Goal: Complete application form

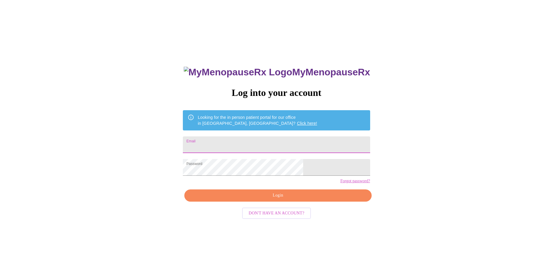
click at [261, 141] on input "Email" at bounding box center [276, 144] width 187 height 17
type input "[EMAIL_ADDRESS][DOMAIN_NAME]"
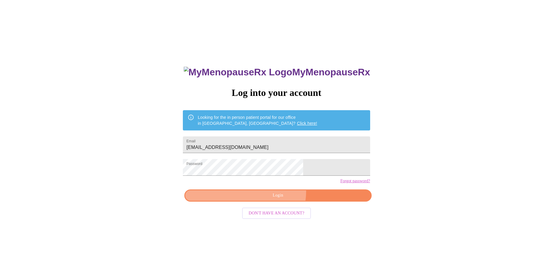
click at [279, 202] on button "Login" at bounding box center [277, 195] width 187 height 12
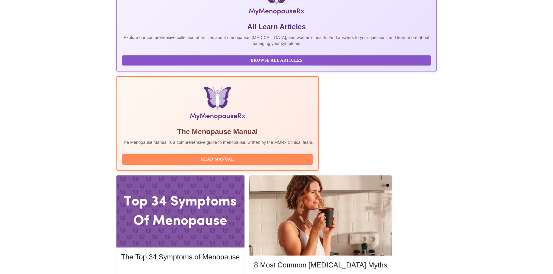
scroll to position [119, 0]
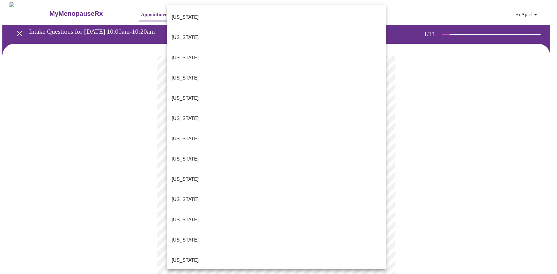
click at [296, 132] on body "MyMenopauseRx Appointments Messaging Labs Uploads Medications Community Refer a…" at bounding box center [278, 274] width 553 height 544
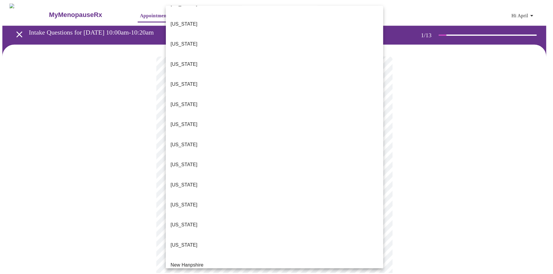
scroll to position [357, 0]
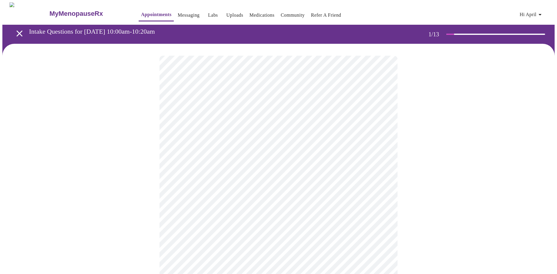
click at [243, 176] on body "MyMenopauseRx Appointments Messaging Labs Uploads Medications Community Refer a…" at bounding box center [278, 272] width 553 height 540
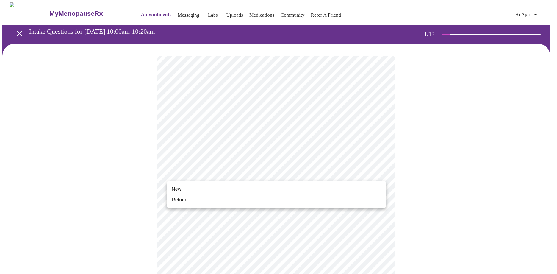
click at [201, 201] on li "Return" at bounding box center [276, 199] width 219 height 11
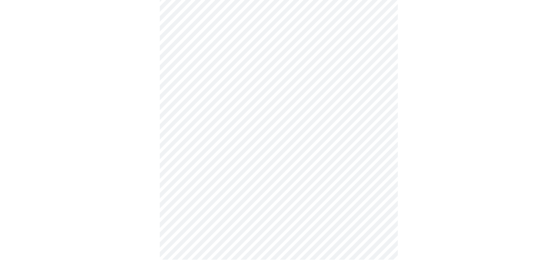
scroll to position [0, 0]
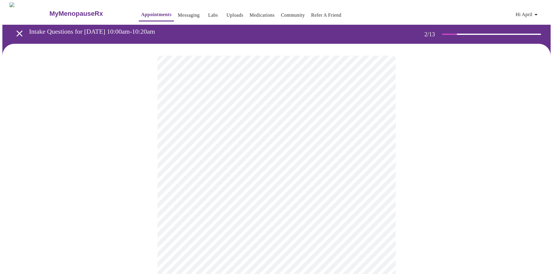
click at [355, 127] on body "MyMenopauseRx Appointments Messaging Labs Uploads Medications Community Refer a…" at bounding box center [276, 181] width 548 height 358
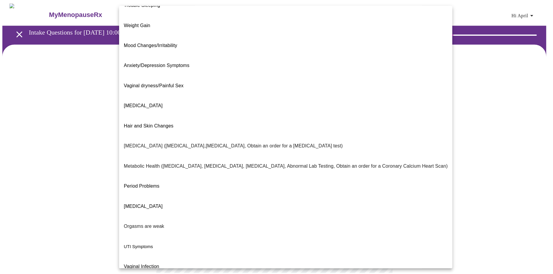
scroll to position [35, 0]
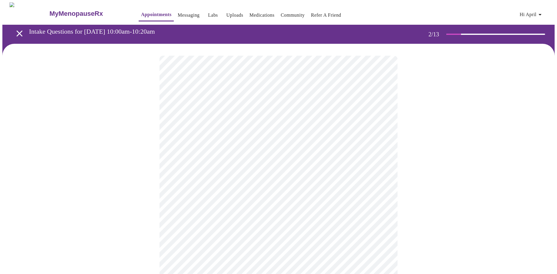
click at [260, 182] on body "MyMenopauseRx Appointments Messaging Labs Uploads Medications Community Refer a…" at bounding box center [278, 179] width 553 height 354
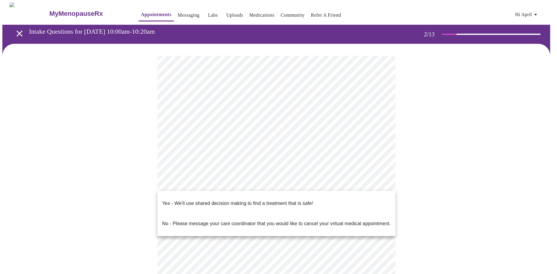
click at [260, 200] on p "Yes - We'll use shared decision making to find a treatment that is safe!" at bounding box center [237, 203] width 151 height 7
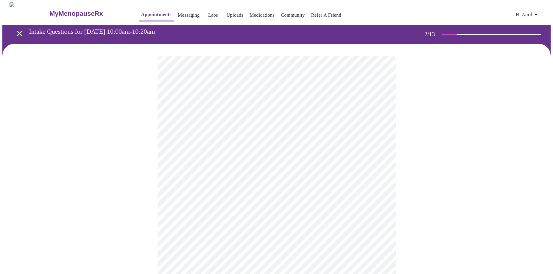
click at [438, 198] on div at bounding box center [276, 198] width 548 height 309
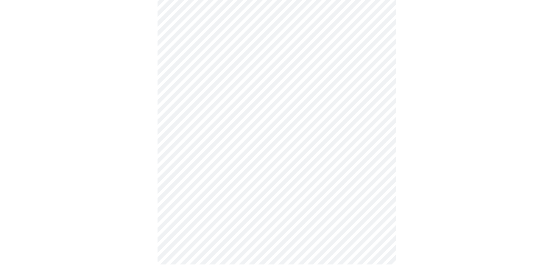
scroll to position [0, 0]
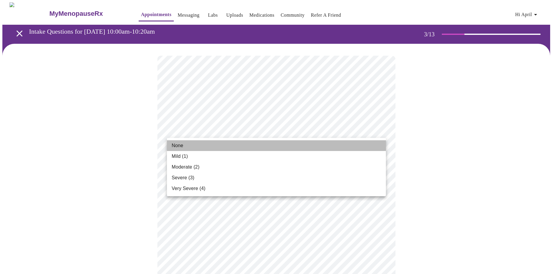
click at [203, 141] on li "None" at bounding box center [276, 145] width 219 height 11
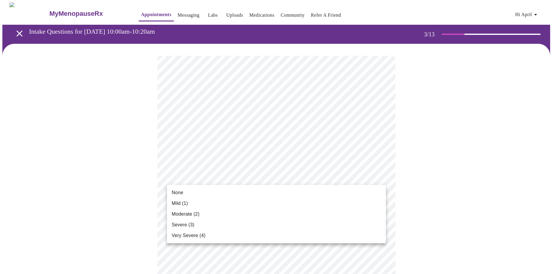
click at [191, 193] on li "None" at bounding box center [276, 192] width 219 height 11
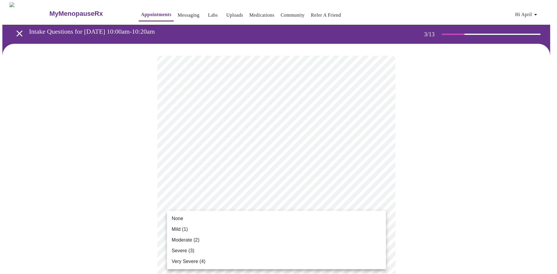
click at [216, 239] on li "Moderate (2)" at bounding box center [276, 240] width 219 height 11
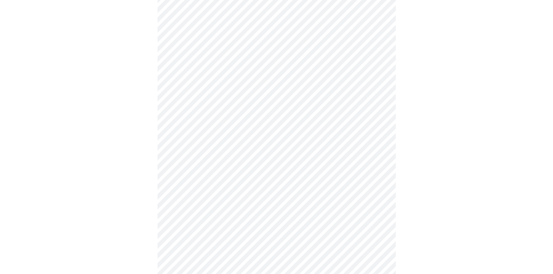
scroll to position [119, 0]
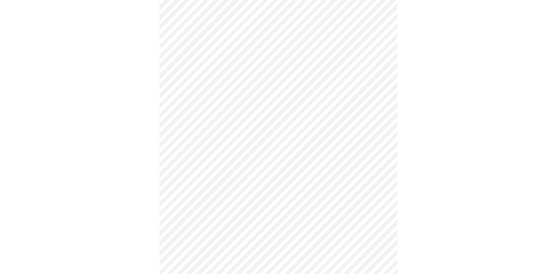
click at [284, 158] on body "MyMenopauseRx Appointments Messaging Labs Uploads Medications Community Refer a…" at bounding box center [278, 266] width 553 height 767
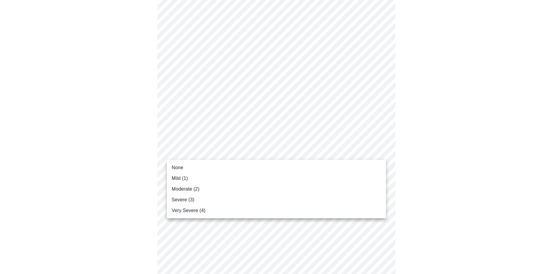
click at [203, 176] on li "Mild (1)" at bounding box center [276, 178] width 219 height 11
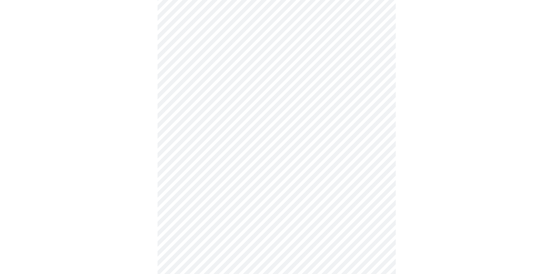
click at [265, 191] on body "MyMenopauseRx Appointments Messaging Labs Uploads Medications Community Refer a…" at bounding box center [276, 262] width 548 height 759
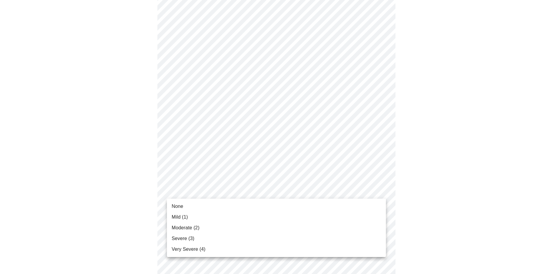
click at [205, 213] on li "Mild (1)" at bounding box center [276, 217] width 219 height 11
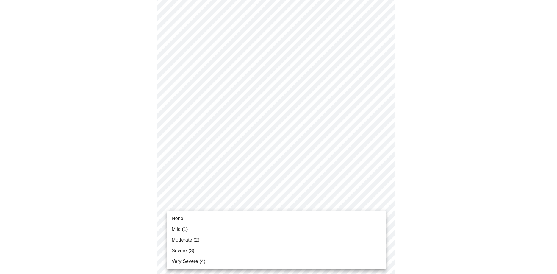
click at [340, 230] on body "MyMenopauseRx Appointments Messaging Labs Uploads Medications Community Refer a…" at bounding box center [278, 258] width 553 height 750
click at [201, 230] on li "Mild (1)" at bounding box center [276, 229] width 219 height 11
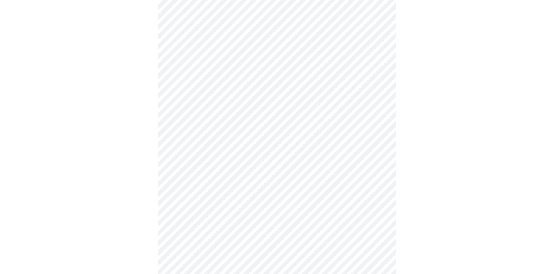
click at [410, 192] on div at bounding box center [276, 275] width 548 height 701
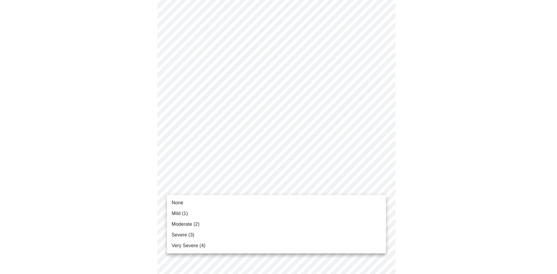
click at [367, 192] on body "MyMenopauseRx Appointments Messaging Labs Uploads Medications Community Refer a…" at bounding box center [278, 165] width 553 height 742
click at [236, 230] on li "Severe (3)" at bounding box center [276, 235] width 219 height 11
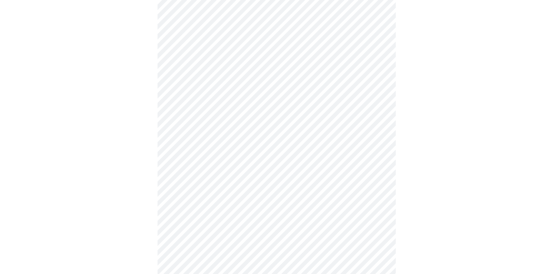
click at [424, 189] on div at bounding box center [276, 181] width 548 height 692
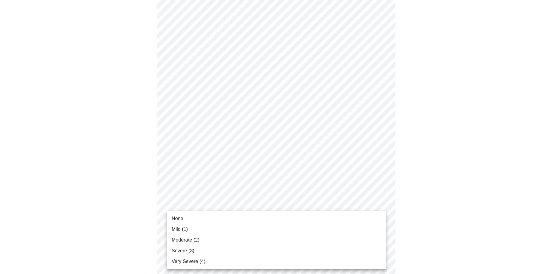
click at [344, 208] on body "MyMenopauseRx Appointments Messaging Labs Uploads Medications Community Refer a…" at bounding box center [278, 131] width 553 height 734
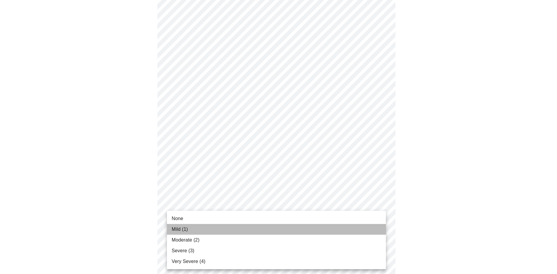
click at [226, 227] on li "Mild (1)" at bounding box center [276, 229] width 219 height 11
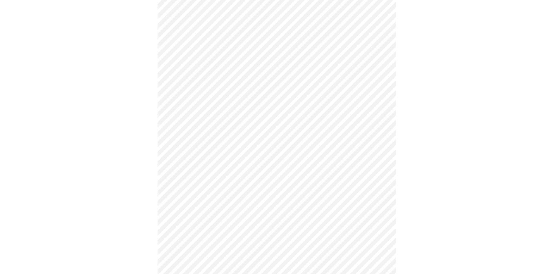
click at [418, 200] on div at bounding box center [276, 148] width 548 height 684
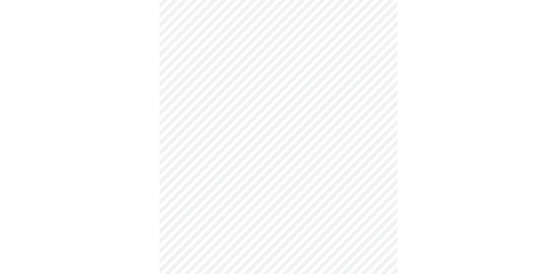
click at [318, 161] on body "MyMenopauseRx Appointments Messaging Labs Uploads Medications Community Refer a…" at bounding box center [278, 37] width 553 height 725
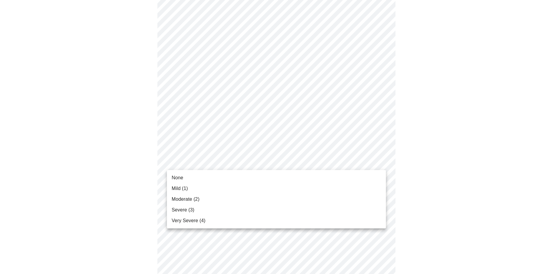
click at [239, 175] on li "None" at bounding box center [276, 177] width 219 height 11
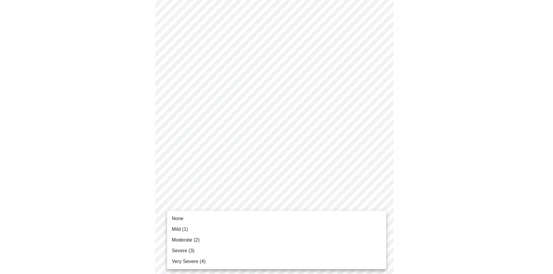
click at [312, 205] on body "MyMenopauseRx Appointments Messaging Labs Uploads Medications Community Refer a…" at bounding box center [276, 33] width 548 height 717
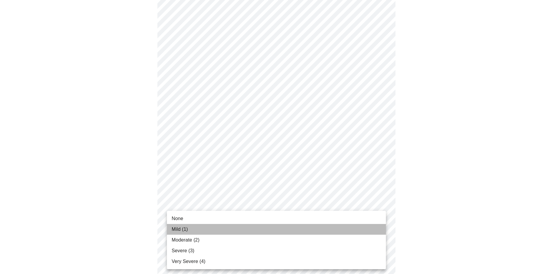
click at [191, 232] on li "Mild (1)" at bounding box center [276, 229] width 219 height 11
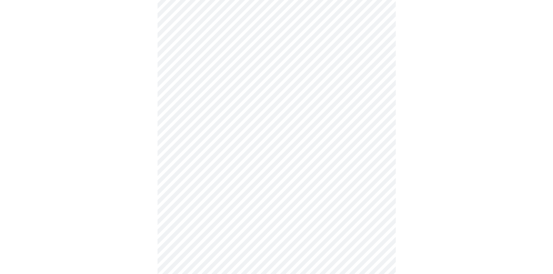
click at [433, 181] on div at bounding box center [276, 49] width 548 height 667
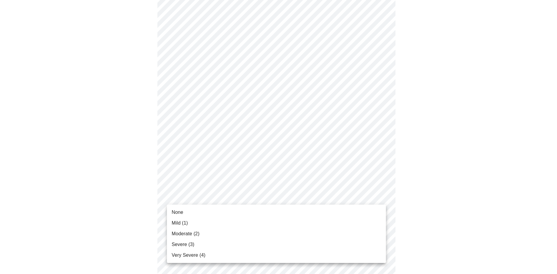
click at [192, 234] on span "Moderate (2)" at bounding box center [186, 233] width 28 height 7
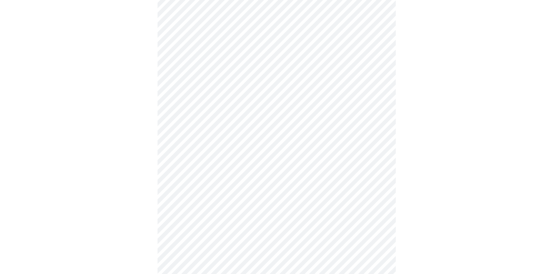
click at [337, 186] on body "MyMenopauseRx Appointments Messaging Labs Uploads Medications Community Refer a…" at bounding box center [276, 118] width 548 height 588
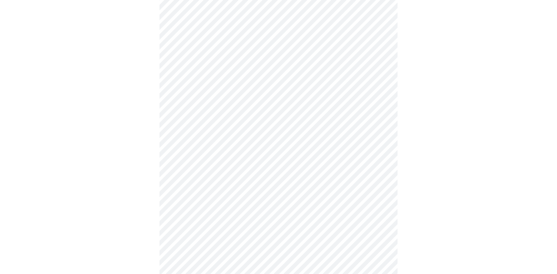
click at [300, 224] on body "MyMenopauseRx Appointments Messaging Labs Uploads Medications Community Refer a…" at bounding box center [278, 116] width 553 height 584
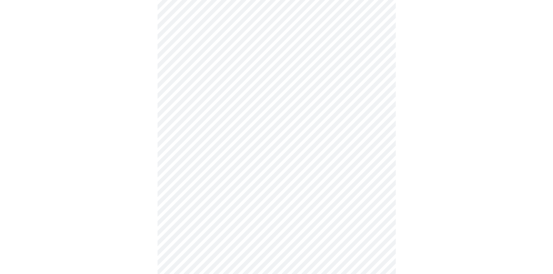
click at [427, 205] on div at bounding box center [276, 134] width 548 height 539
click at [380, 186] on body "MyMenopauseRx Appointments Messaging Labs Uploads Medications Community Refer a…" at bounding box center [276, 24] width 548 height 581
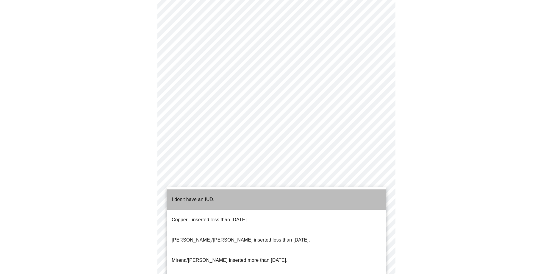
click at [273, 194] on li "I don't have an IUD." at bounding box center [276, 199] width 219 height 20
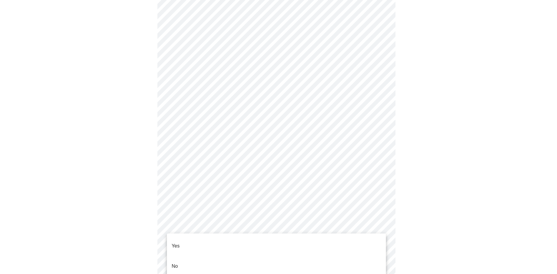
click at [309, 232] on body "MyMenopauseRx Appointments Messaging Labs Uploads Medications Community Refer a…" at bounding box center [278, 22] width 553 height 577
click at [249, 241] on li "Yes" at bounding box center [276, 246] width 219 height 20
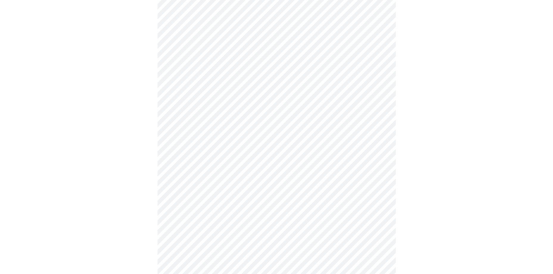
click at [480, 179] on div at bounding box center [276, 42] width 548 height 532
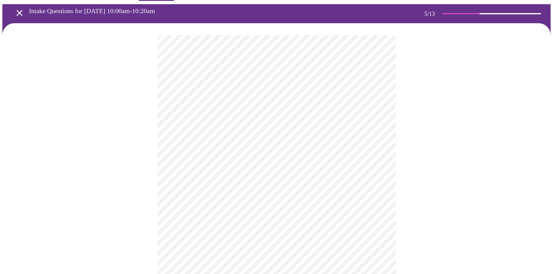
scroll to position [30, 0]
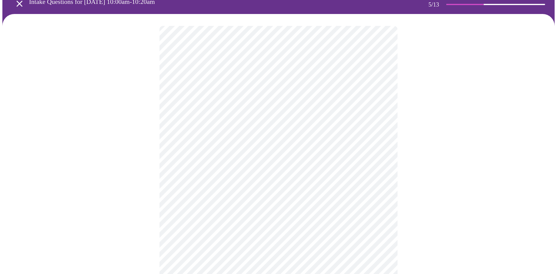
click at [383, 179] on body "MyMenopauseRx Appointments Messaging Labs Uploads Medications Community Refer a…" at bounding box center [278, 193] width 553 height 440
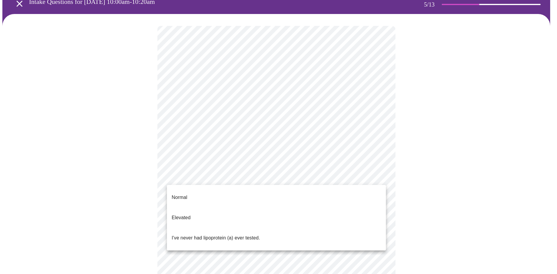
click at [343, 228] on li "I've never had lipoprotein (a) ever tested." at bounding box center [276, 238] width 219 height 20
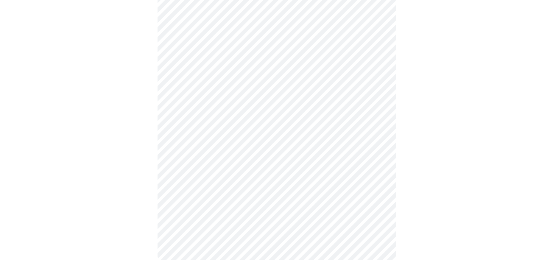
scroll to position [0, 0]
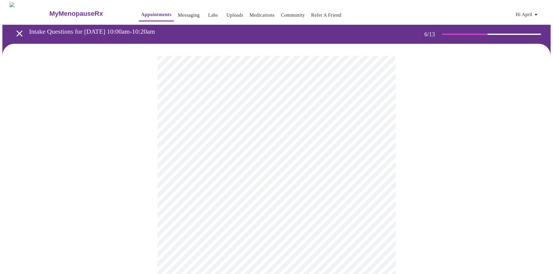
click at [444, 183] on div at bounding box center [276, 180] width 548 height 273
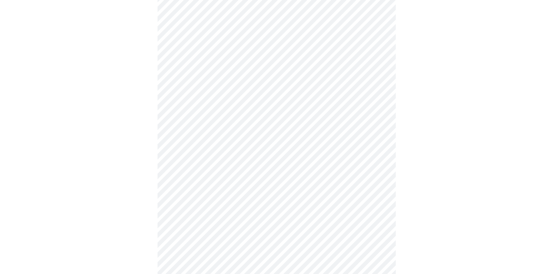
scroll to position [1459, 0]
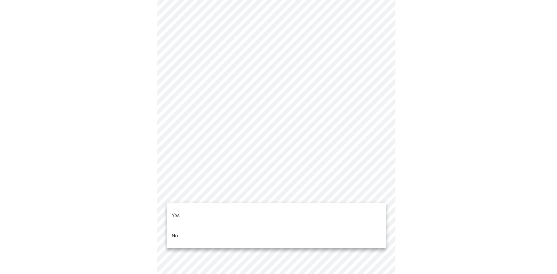
click at [193, 227] on li "No" at bounding box center [276, 236] width 219 height 20
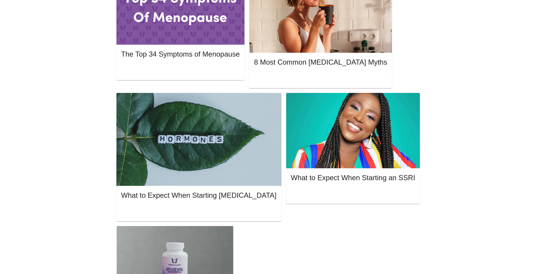
scroll to position [333, 0]
